Goal: Information Seeking & Learning: Learn about a topic

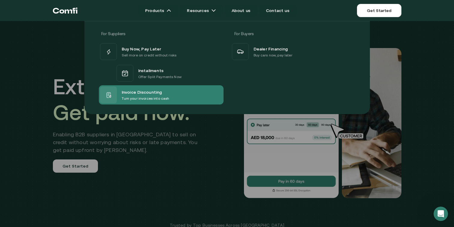
click at [140, 98] on p "Turn your invoices into cash" at bounding box center [146, 99] width 48 height 6
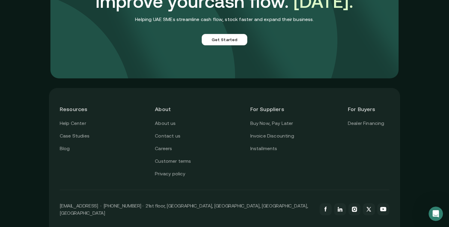
scroll to position [1737, 0]
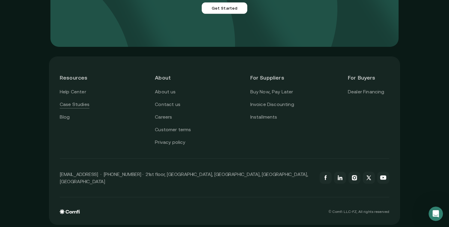
click at [83, 104] on link "Case Studies" at bounding box center [75, 105] width 30 height 8
